Goal: Find specific page/section: Find specific page/section

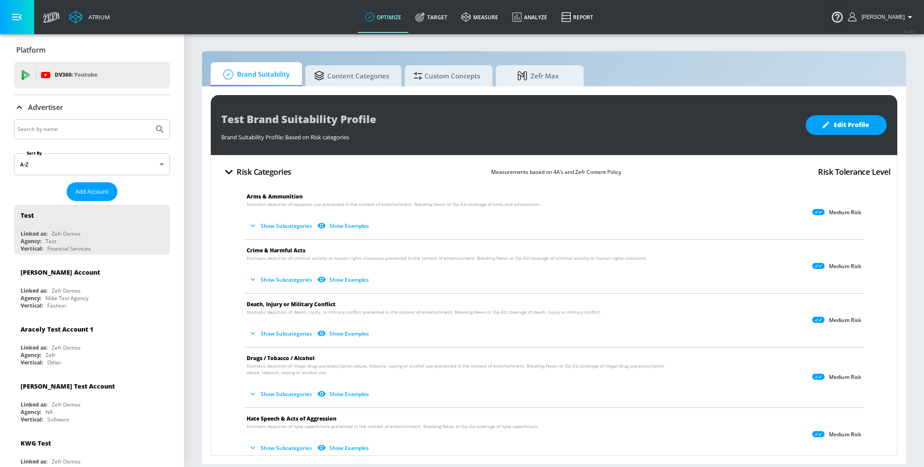
click at [124, 129] on input "Search by name" at bounding box center [84, 129] width 133 height 11
paste input "Mars_Mars Philippines Inc._PH_Meta"
click at [150, 120] on button "Submit Search" at bounding box center [159, 129] width 19 height 19
click at [106, 131] on input "Mars_Mars Philippines Inc._PH_Meta" at bounding box center [84, 129] width 133 height 11
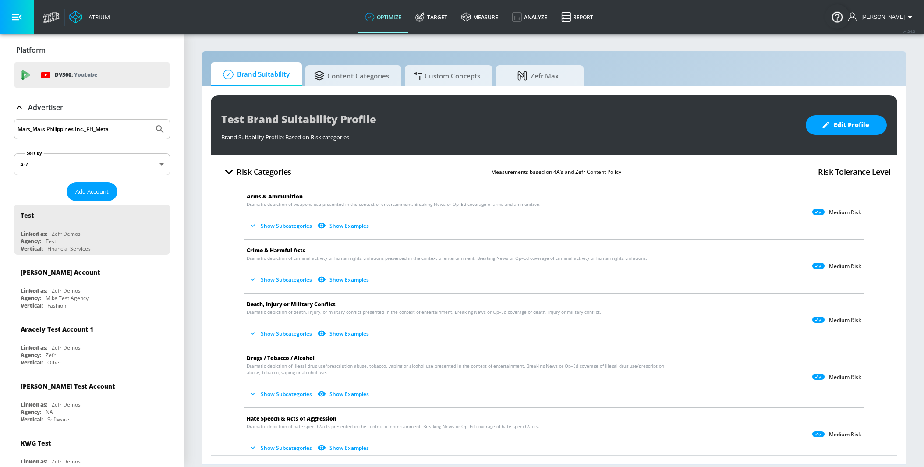
click at [106, 131] on input "Mars_Mars Philippines Inc._PH_Meta" at bounding box center [84, 129] width 133 height 11
click at [150, 120] on button "Submit Search" at bounding box center [159, 129] width 19 height 19
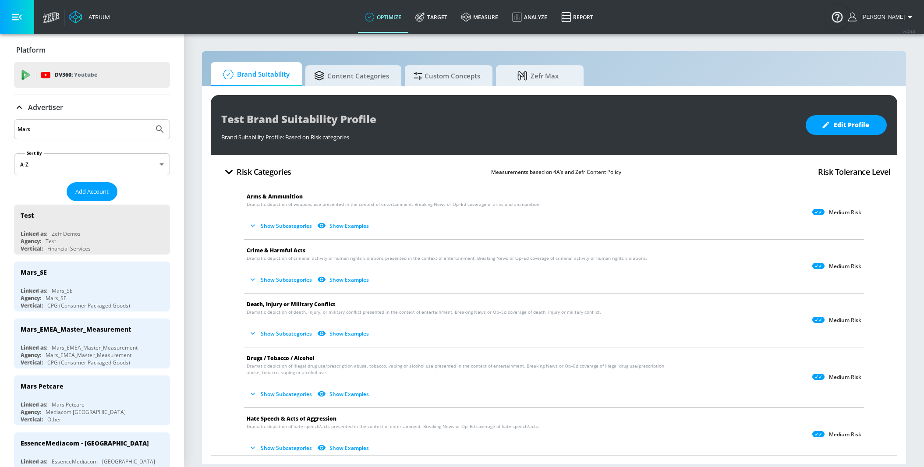
click at [80, 128] on input "Mars" at bounding box center [84, 129] width 133 height 11
paste input "_NA_US_Meta_Publicis"
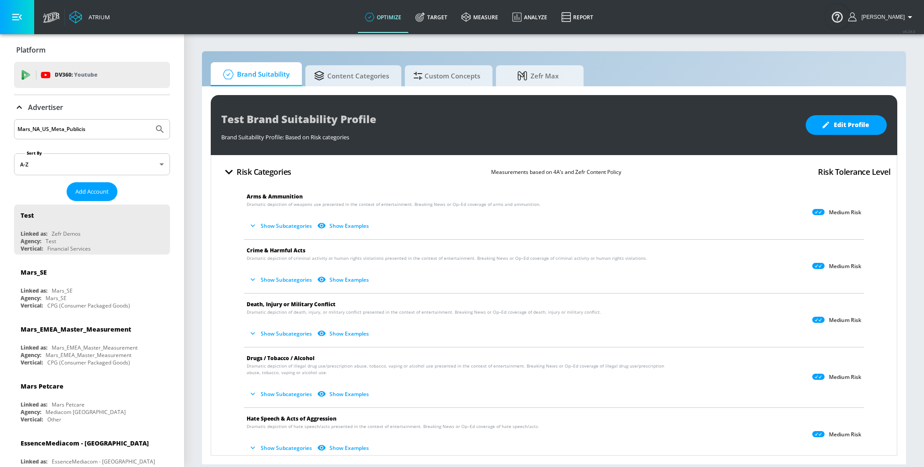
click at [150, 120] on button "Submit Search" at bounding box center [159, 129] width 19 height 19
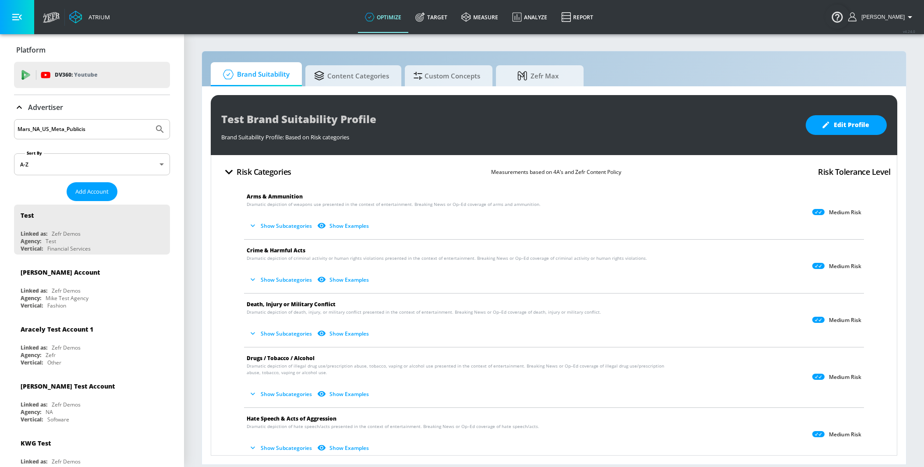
click at [80, 128] on input "Mars_NA_US_Meta_Publicis" at bounding box center [84, 129] width 133 height 11
click at [150, 120] on button "Submit Search" at bounding box center [159, 129] width 19 height 19
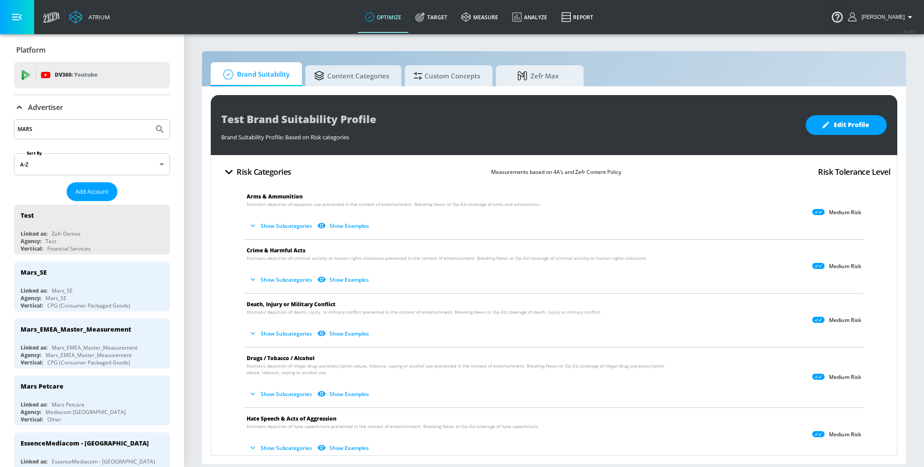
click at [60, 128] on input "MARS" at bounding box center [84, 129] width 133 height 11
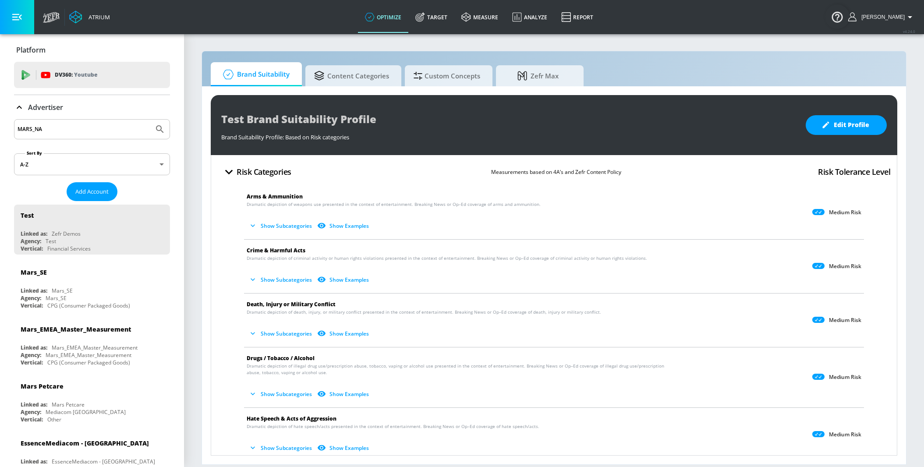
type input "MARS_NA"
click at [150, 120] on button "Submit Search" at bounding box center [159, 129] width 19 height 19
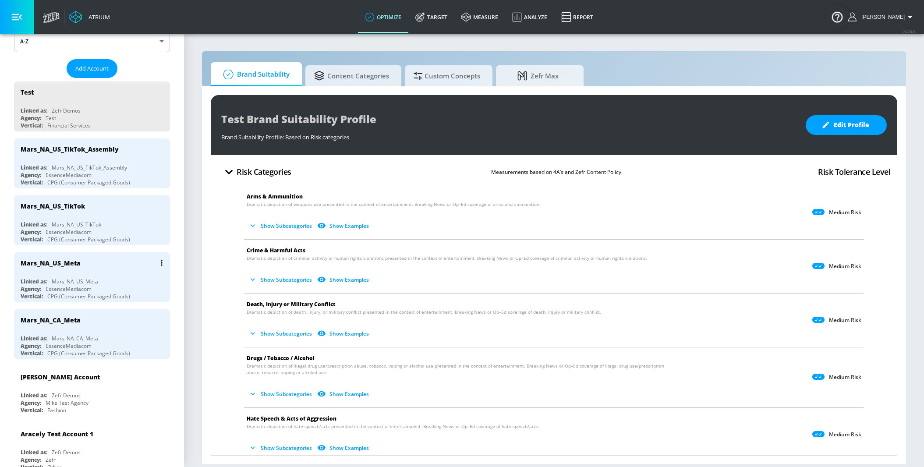
scroll to position [151, 0]
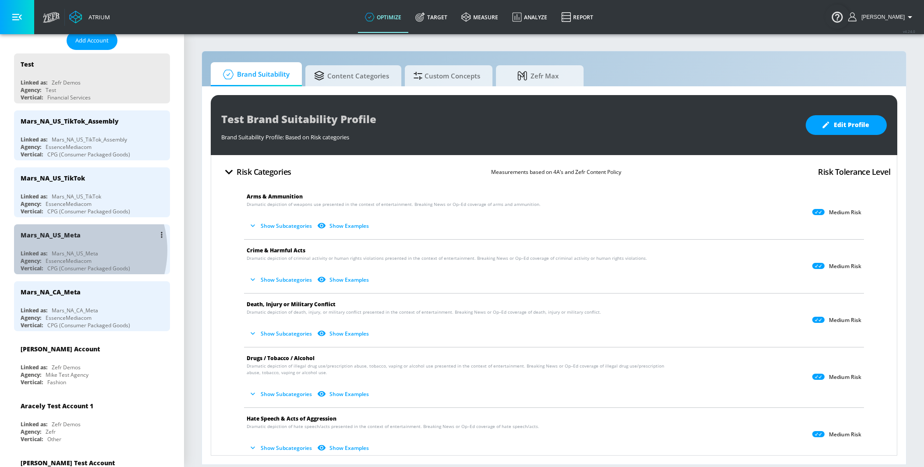
click at [68, 250] on div "Mars_NA_US_Meta" at bounding box center [75, 253] width 46 height 7
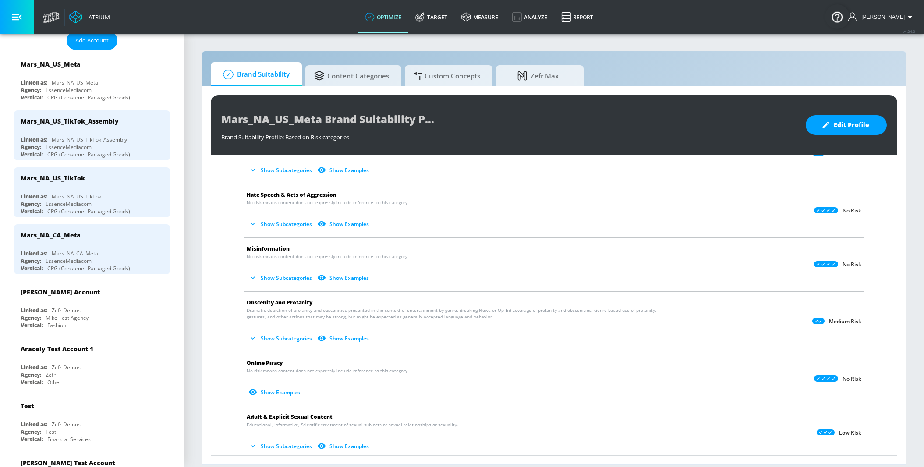
scroll to position [225, 0]
click at [269, 335] on button "Show Subcategories" at bounding box center [281, 337] width 69 height 14
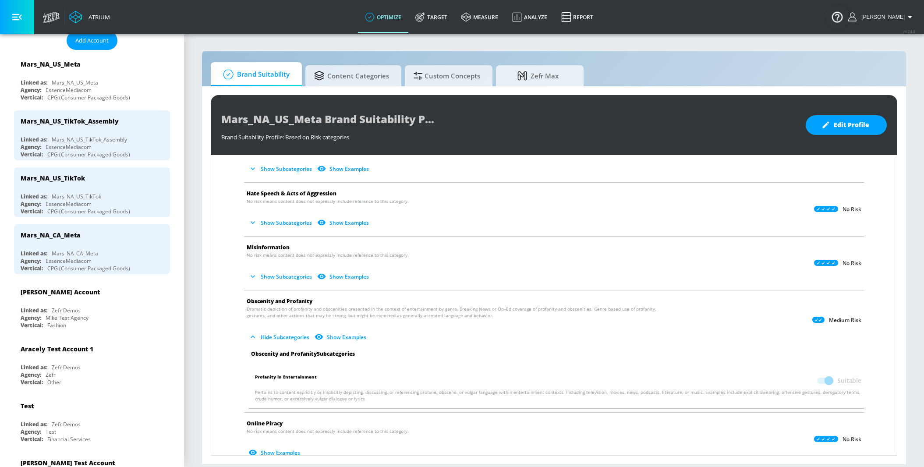
click at [269, 335] on button "Hide Subcategories" at bounding box center [280, 337] width 66 height 14
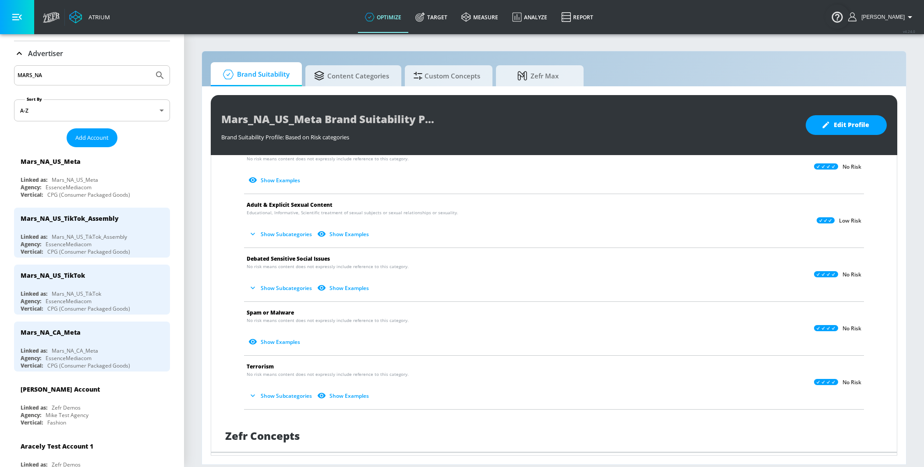
scroll to position [0, 0]
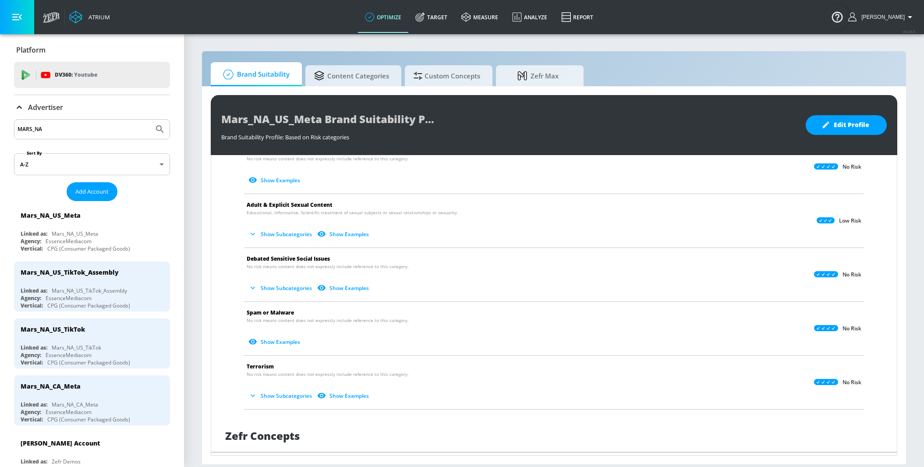
click at [95, 125] on input "MARS_NA" at bounding box center [84, 129] width 133 height 11
paste input "ars_EMEA_DE_Meta_Brainlabs"
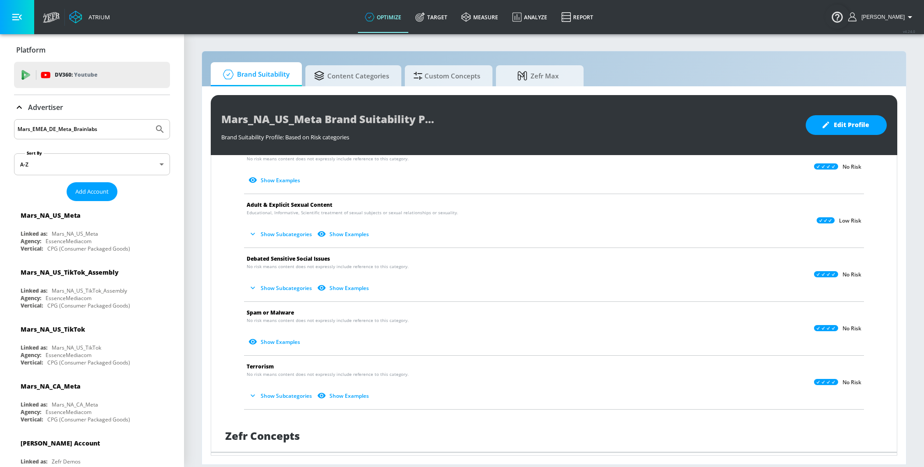
type input "Mars_EMEA_DE_Meta_Brainlabs"
click at [150, 120] on button "Submit Search" at bounding box center [159, 129] width 19 height 19
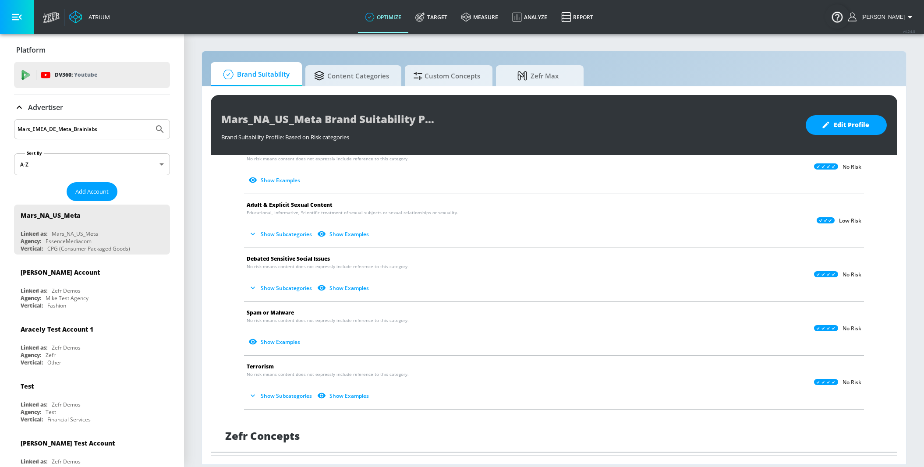
click at [95, 125] on input "Mars_EMEA_DE_Meta_Brainlabs" at bounding box center [84, 129] width 133 height 11
click at [150, 120] on button "Submit Search" at bounding box center [159, 129] width 19 height 19
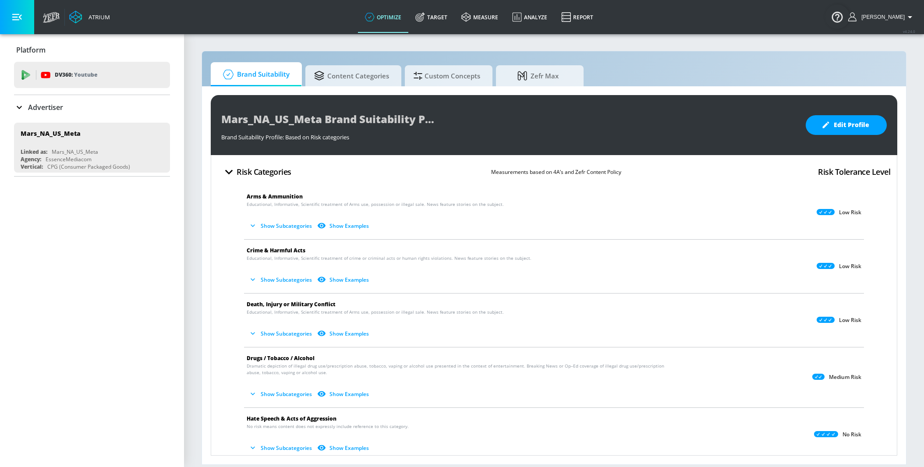
click at [101, 103] on div "Advertiser" at bounding box center [92, 107] width 156 height 11
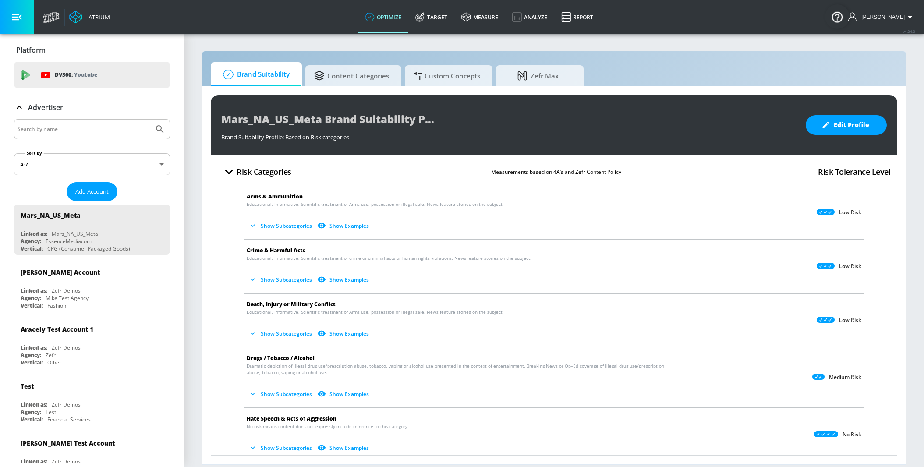
click at [88, 127] on input "Search by name" at bounding box center [84, 129] width 133 height 11
paste input "Mars_EMEA_DE_Meta_Brainlabs"
click at [150, 120] on button "Submit Search" at bounding box center [159, 129] width 19 height 19
click at [88, 127] on input "Mars_EMEA_DE_Meta_Brainlabs" at bounding box center [84, 129] width 133 height 11
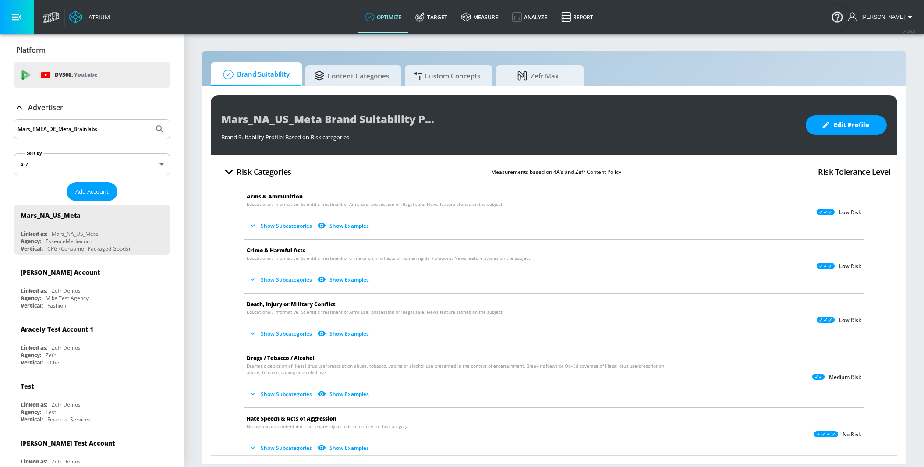
click at [92, 131] on input "Mars_EMEA_DE_Meta_Brainlabs" at bounding box center [84, 129] width 133 height 11
paste input "LEGO_NA_US_Meta"
type input "LEGO_NA_US_Meta"
click at [150, 120] on button "Submit Search" at bounding box center [159, 129] width 19 height 19
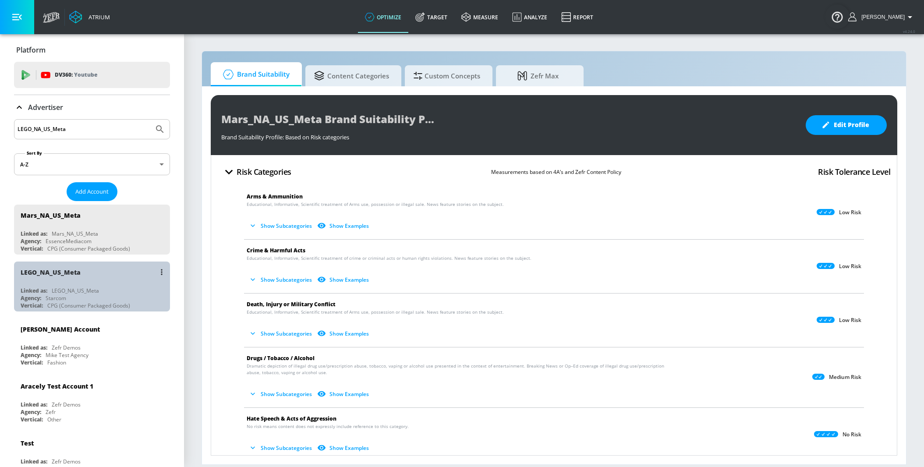
click at [107, 283] on div "LEGO_NA_US_Meta Linked as: LEGO_NA_US_Meta Agency: Starcom Vertical: CPG (Consu…" at bounding box center [92, 287] width 156 height 50
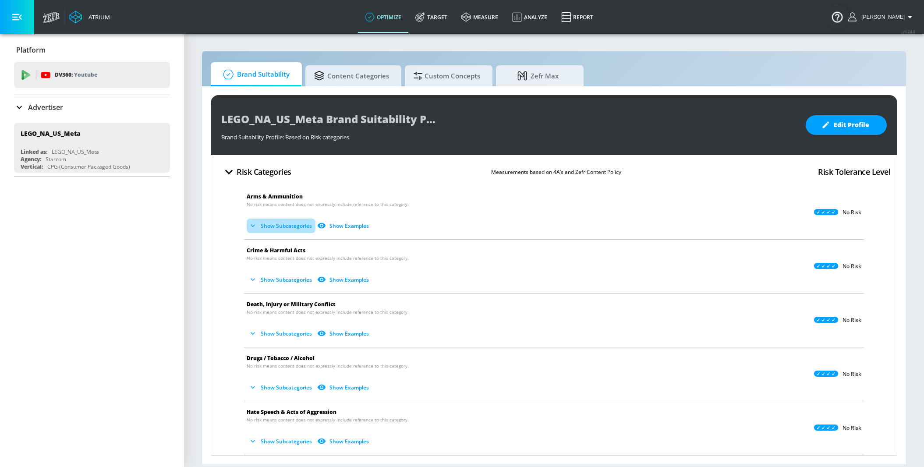
click at [269, 221] on button "Show Subcategories" at bounding box center [281, 226] width 69 height 14
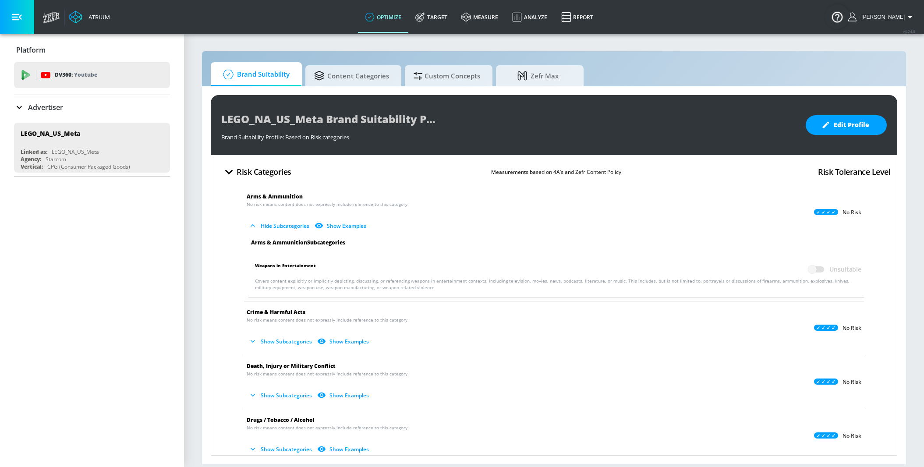
click at [269, 225] on button "Hide Subcategories" at bounding box center [280, 226] width 66 height 14
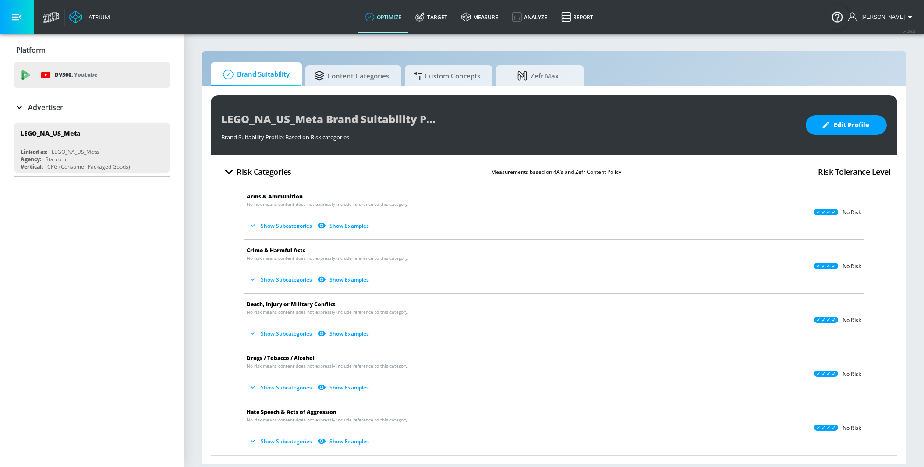
click at [96, 106] on div "Advertiser" at bounding box center [92, 107] width 156 height 11
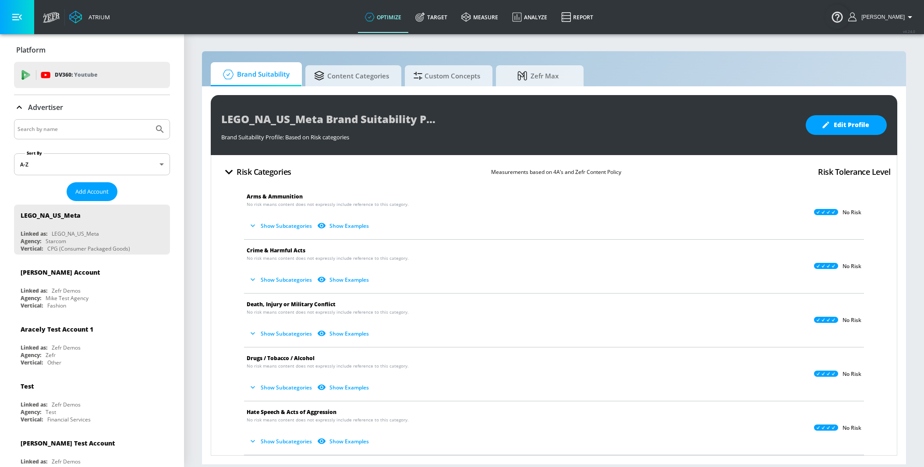
click at [99, 134] on input "Search by name" at bounding box center [84, 129] width 133 height 11
paste input "Mars_NA_US_Meta_Publicis"
type input "Mars_NA_US_Meta_Publicis"
click at [150, 120] on button "Submit Search" at bounding box center [159, 129] width 19 height 19
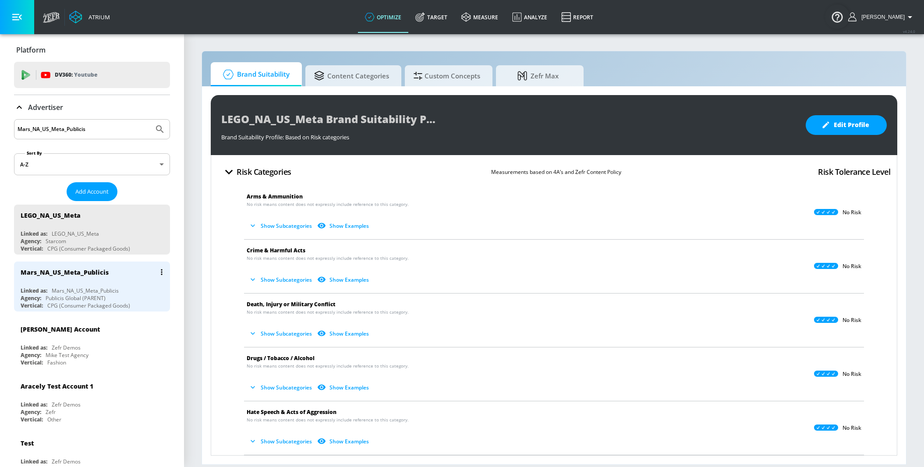
click at [95, 274] on div "Mars_NA_US_Meta_Publicis" at bounding box center [65, 272] width 88 height 8
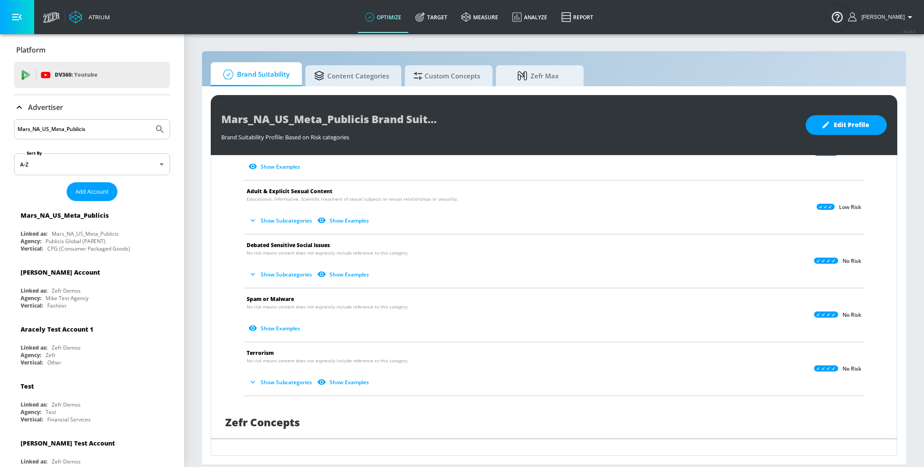
scroll to position [451, 0]
